Goal: Information Seeking & Learning: Find specific fact

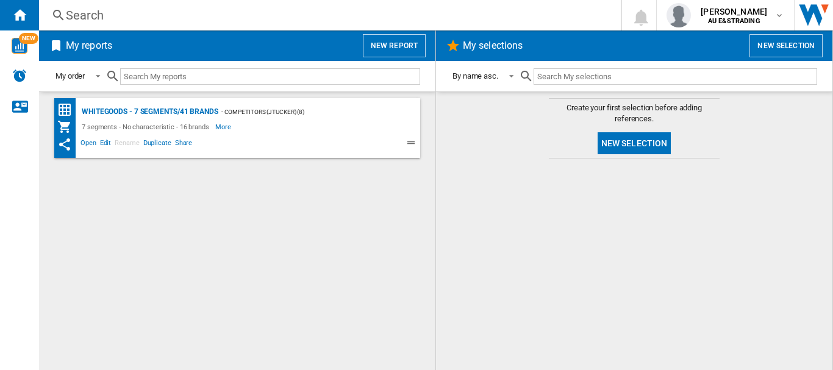
click at [113, 9] on div "Search" at bounding box center [327, 15] width 523 height 17
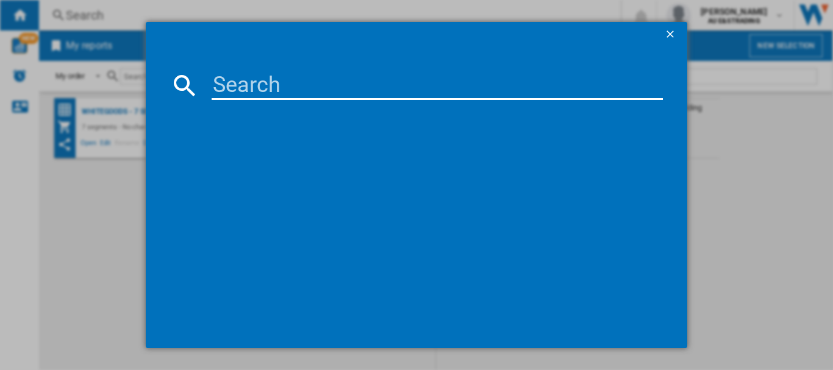
click at [257, 87] on input at bounding box center [437, 85] width 451 height 29
paste input "V190SG2EBKRH"
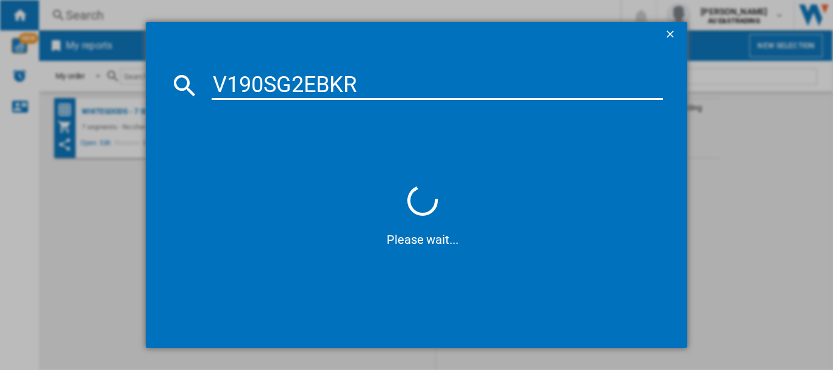
type input "V190SG2EBK"
